Goal: Transaction & Acquisition: Book appointment/travel/reservation

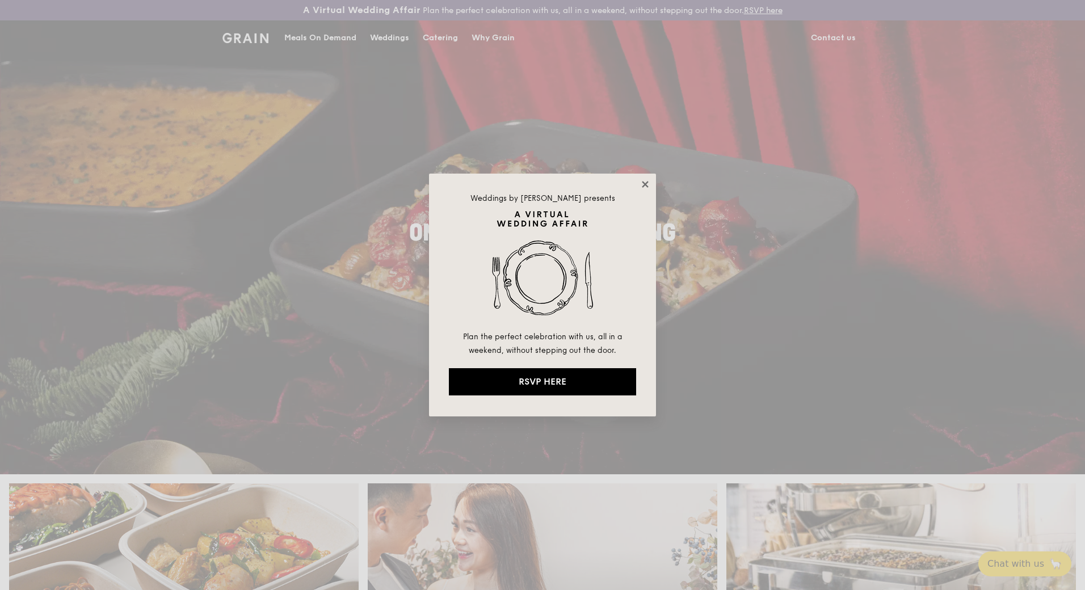
click at [642, 187] on icon at bounding box center [645, 184] width 10 height 10
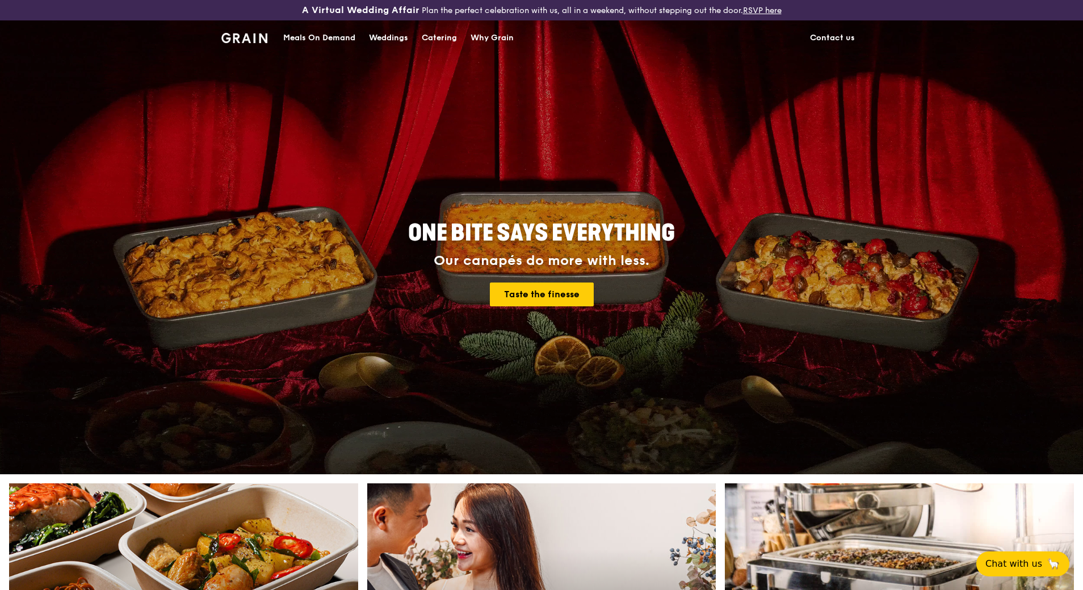
click at [434, 35] on div "Catering" at bounding box center [439, 38] width 35 height 34
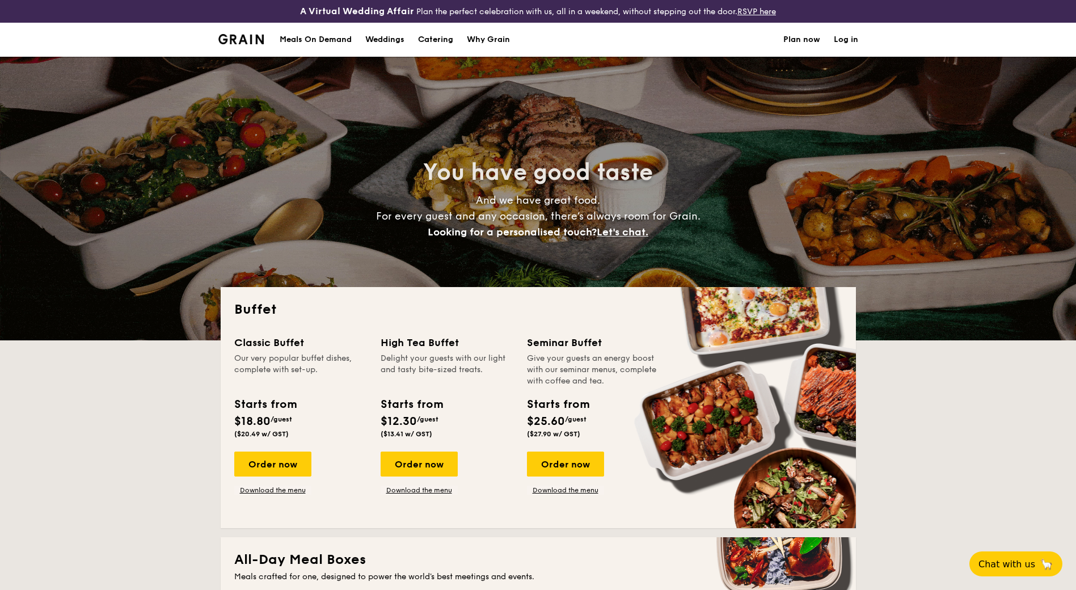
select select
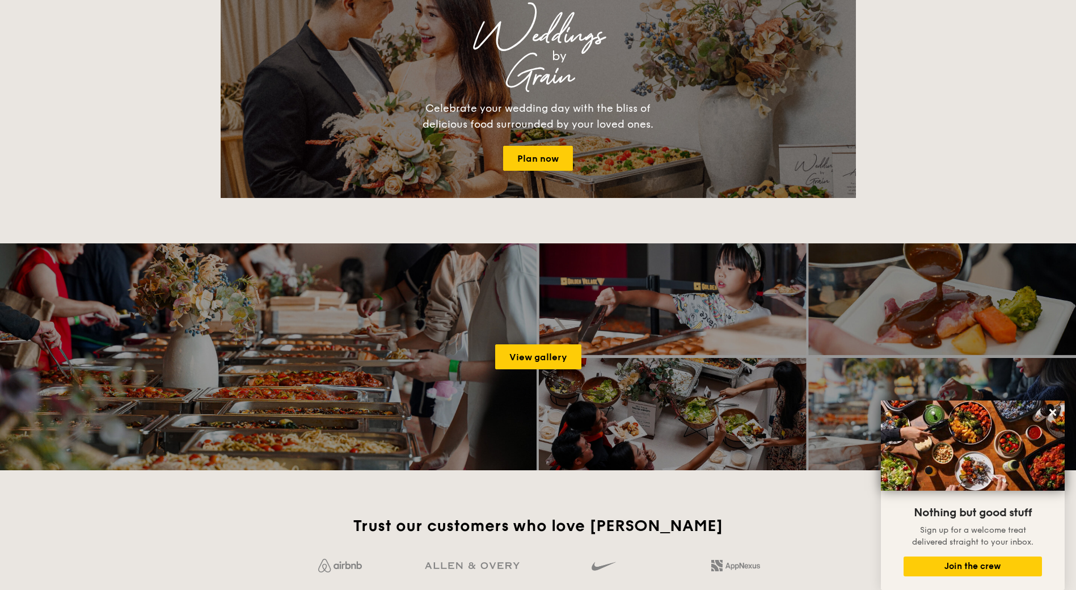
scroll to position [1362, 0]
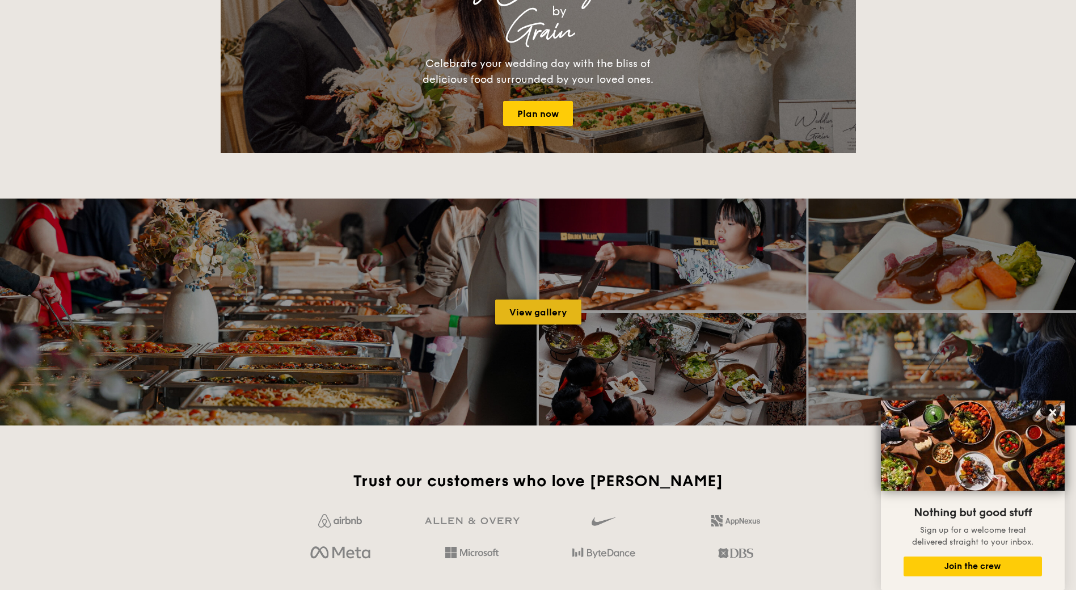
click at [550, 315] on link "View gallery" at bounding box center [538, 312] width 86 height 25
